Goal: Information Seeking & Learning: Check status

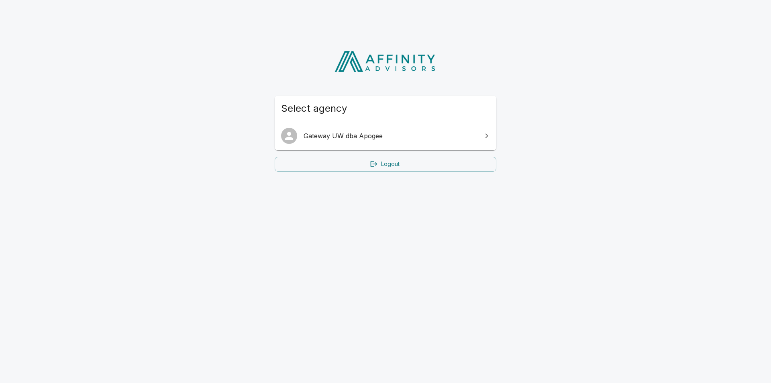
click at [375, 141] on link "Gateway UW dba Apogee" at bounding box center [386, 135] width 222 height 22
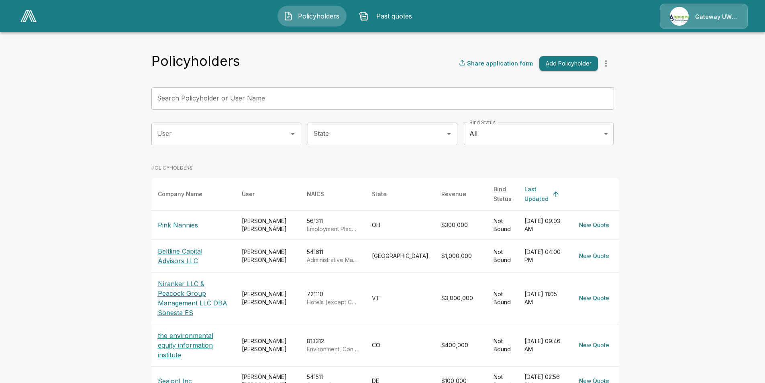
scroll to position [40, 0]
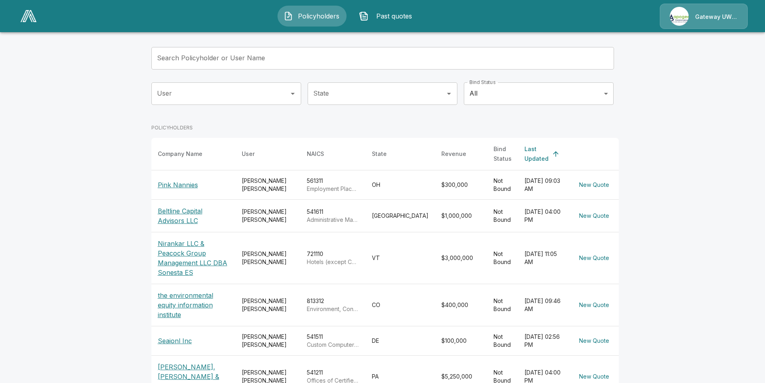
click at [247, 59] on input "Search Policyholder or User Name" at bounding box center [378, 58] width 454 height 22
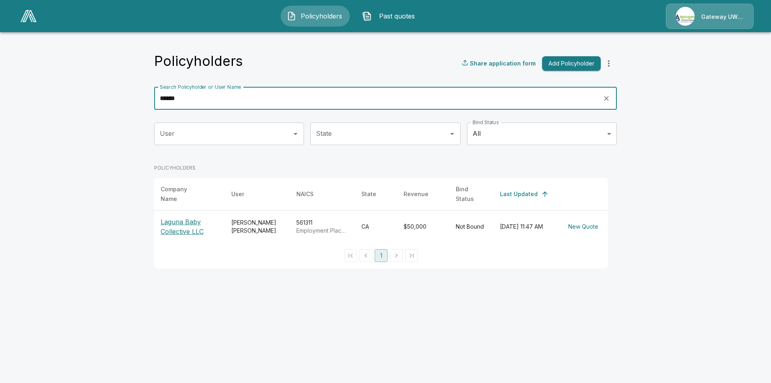
type input "******"
click at [195, 223] on p "Laguna Baby Collective LLC" at bounding box center [190, 226] width 58 height 19
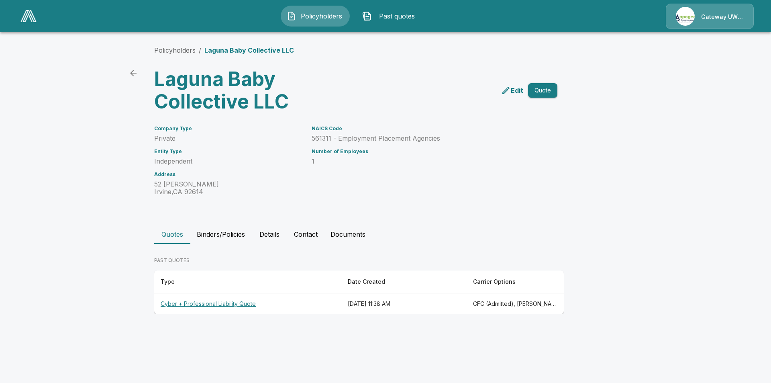
drag, startPoint x: 216, startPoint y: 230, endPoint x: 223, endPoint y: 230, distance: 6.8
click at [216, 230] on button "Binders/Policies" at bounding box center [220, 233] width 61 height 19
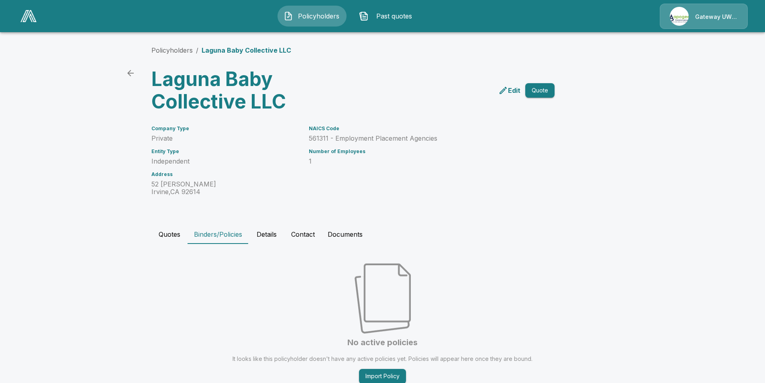
click at [268, 230] on button "Details" at bounding box center [266, 233] width 36 height 19
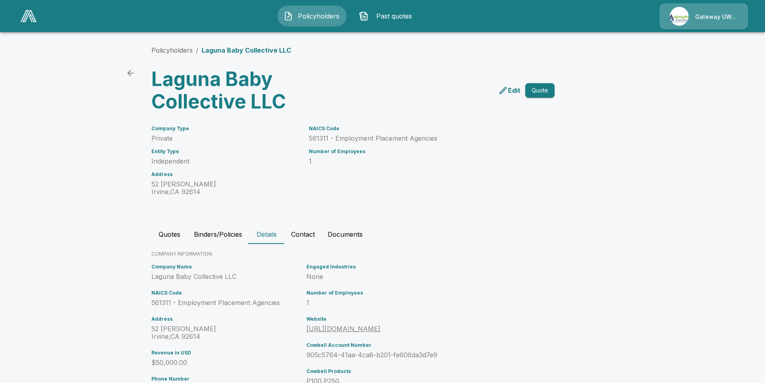
click at [187, 232] on button "Quotes" at bounding box center [169, 233] width 36 height 19
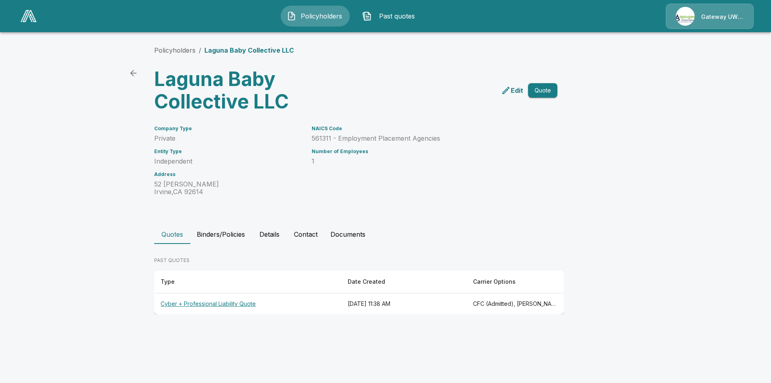
click at [295, 303] on th "Cyber + Professional Liability Quote" at bounding box center [247, 303] width 187 height 21
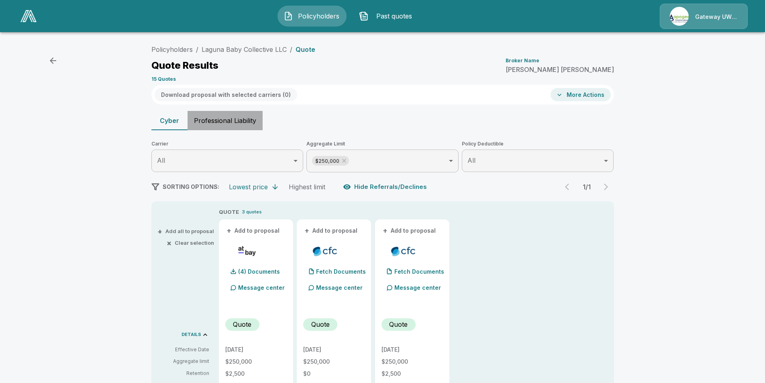
click at [225, 122] on button "Professional Liability" at bounding box center [224, 120] width 75 height 19
type input "*******"
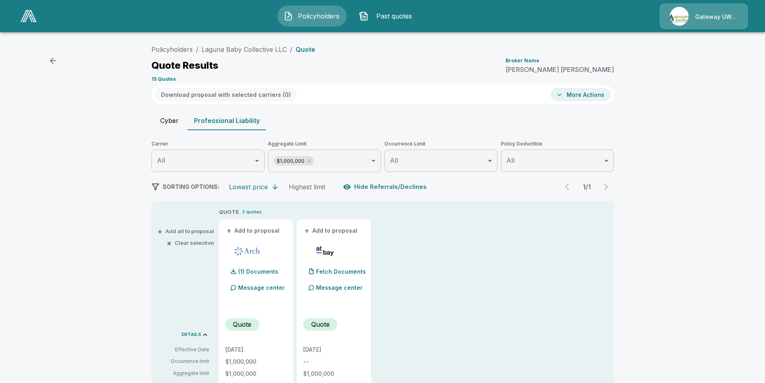
scroll to position [120, 0]
